Goal: Task Accomplishment & Management: Manage account settings

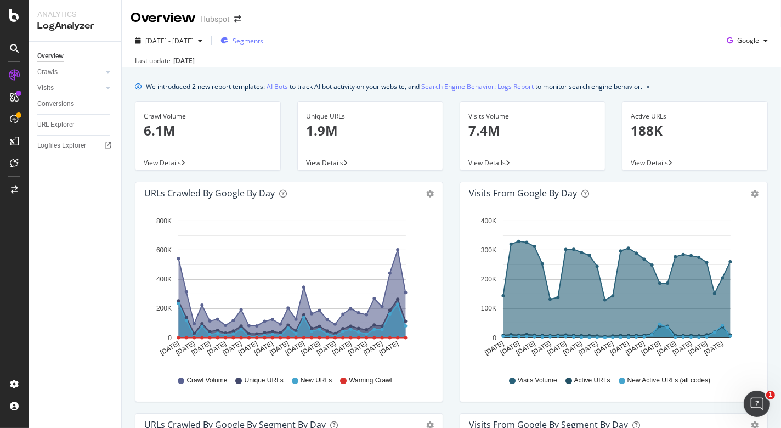
click at [263, 48] on div "Segments" at bounding box center [241, 40] width 43 height 16
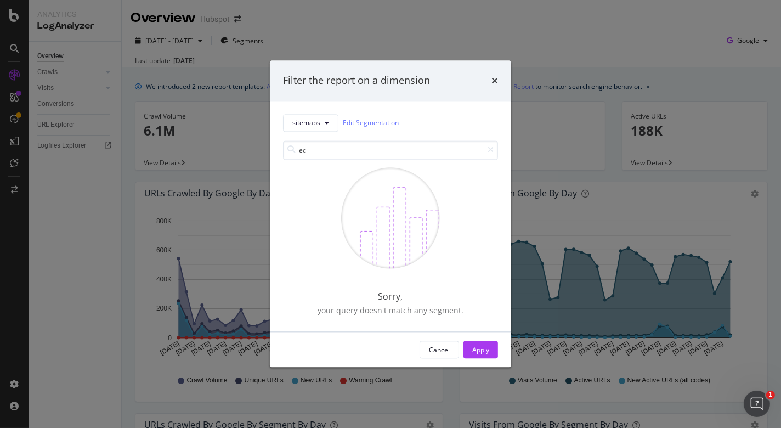
type input "eco"
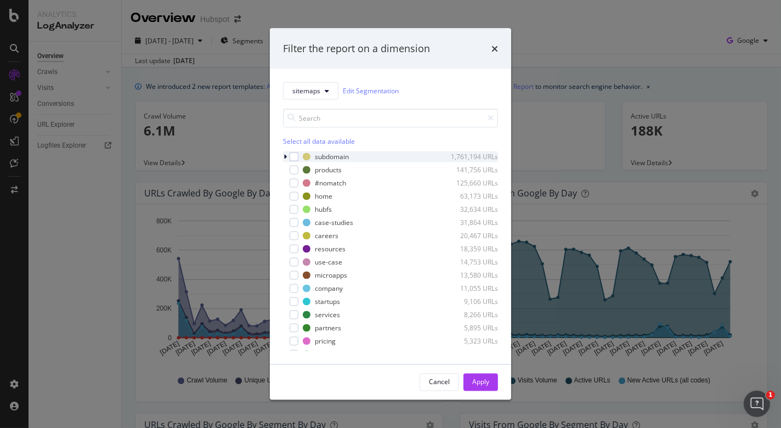
click at [285, 158] on icon "modal" at bounding box center [284, 156] width 3 height 7
click at [495, 42] on div "times" at bounding box center [494, 49] width 7 height 14
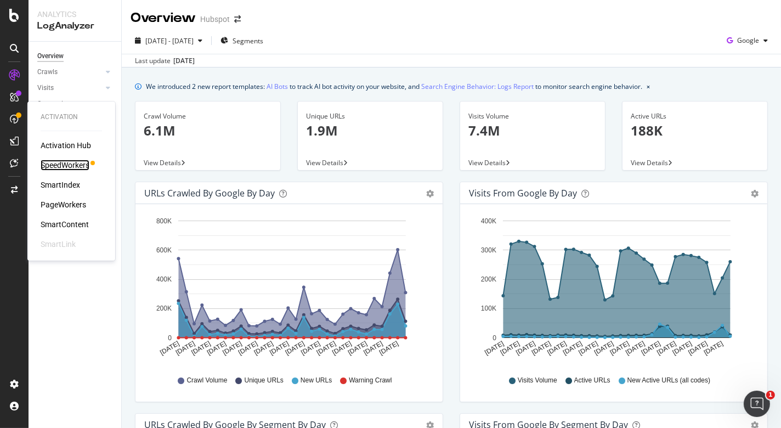
click at [59, 163] on div "SpeedWorkers" at bounding box center [65, 165] width 49 height 11
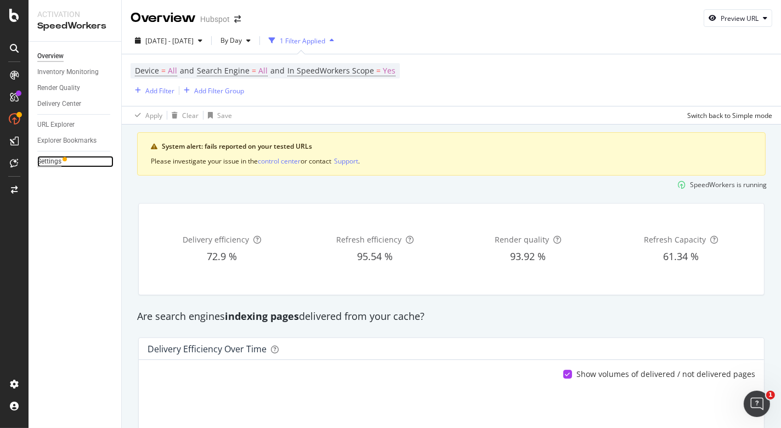
click at [55, 160] on div "Settings" at bounding box center [49, 162] width 24 height 12
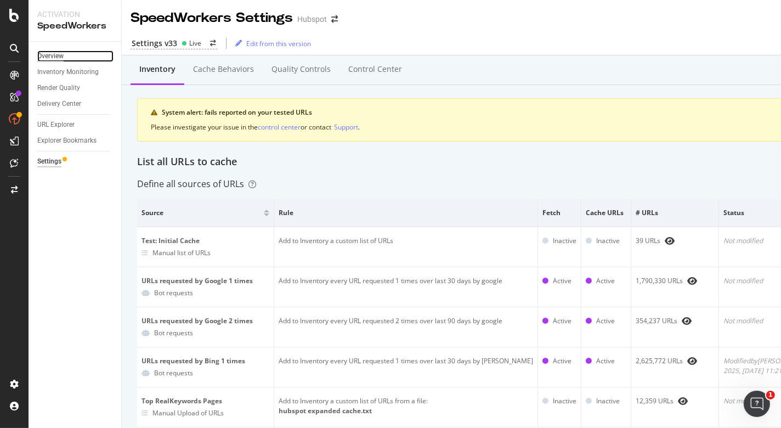
click at [56, 55] on div "Overview" at bounding box center [50, 56] width 26 height 12
